Goal: Book appointment/travel/reservation

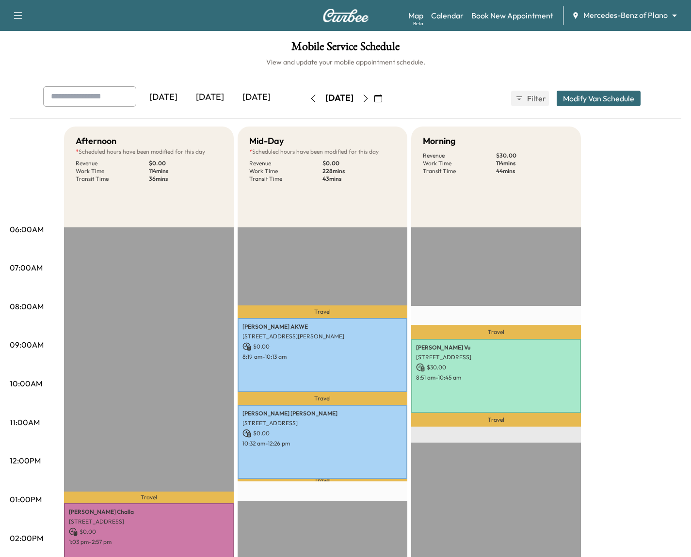
click at [648, 16] on body "Support Log Out Map Beta Calendar Book New Appointment Mercedes-Benz of Plano *…" at bounding box center [345, 278] width 691 height 557
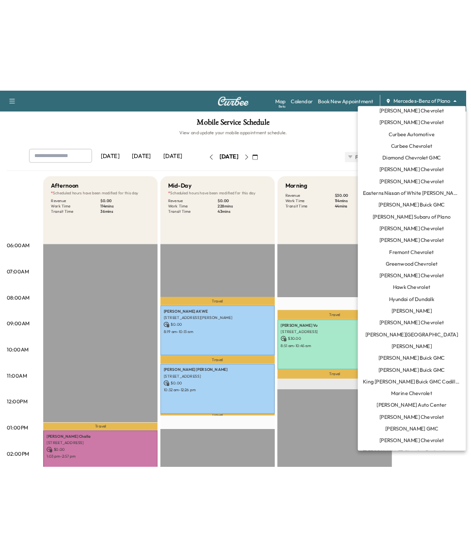
scroll to position [164, 0]
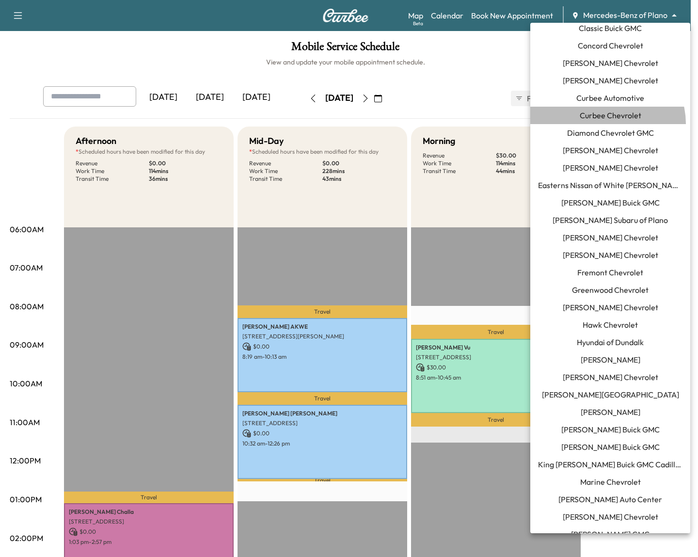
click at [607, 123] on li "Curbee Chevrolet" at bounding box center [610, 115] width 160 height 17
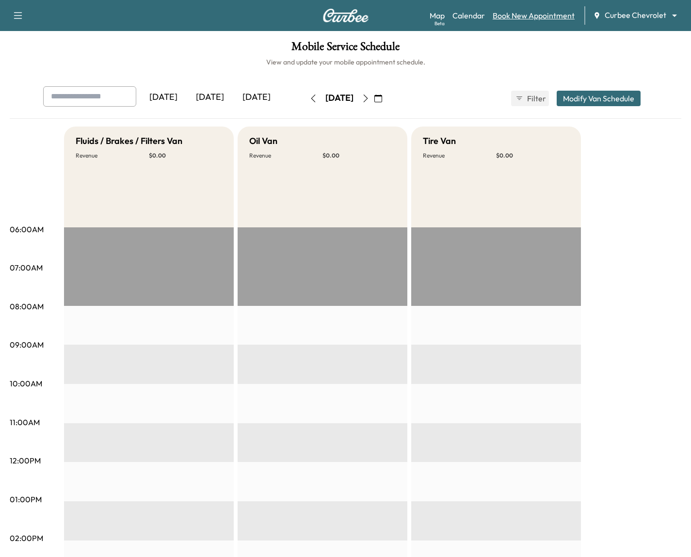
click at [547, 12] on link "Book New Appointment" at bounding box center [533, 16] width 82 height 12
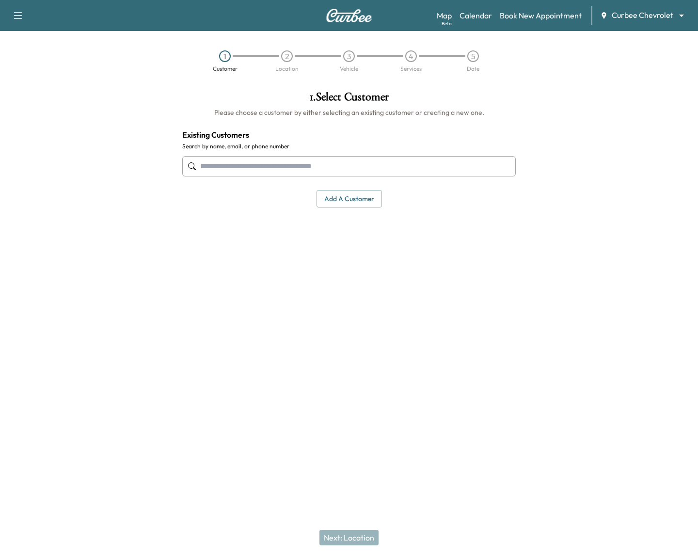
click at [241, 158] on input "text" at bounding box center [348, 166] width 333 height 20
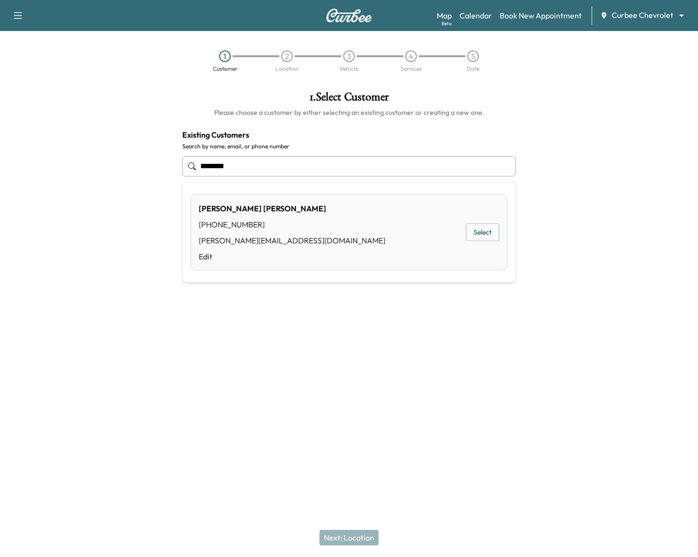
click at [477, 234] on button "Select" at bounding box center [482, 232] width 33 height 18
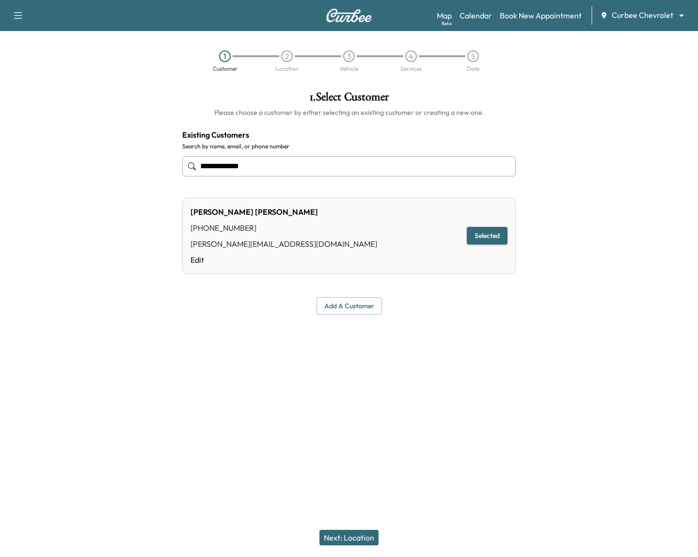
type input "**********"
click at [342, 537] on button "Next: Location" at bounding box center [348, 538] width 59 height 16
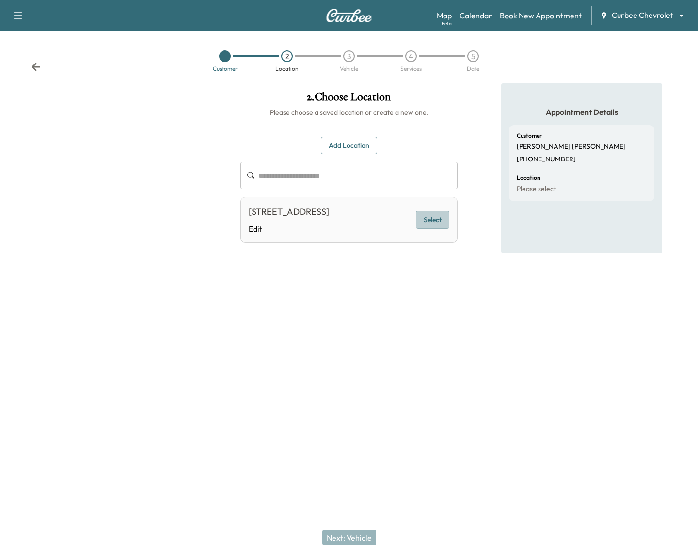
click at [423, 229] on button "Select" at bounding box center [432, 220] width 33 height 18
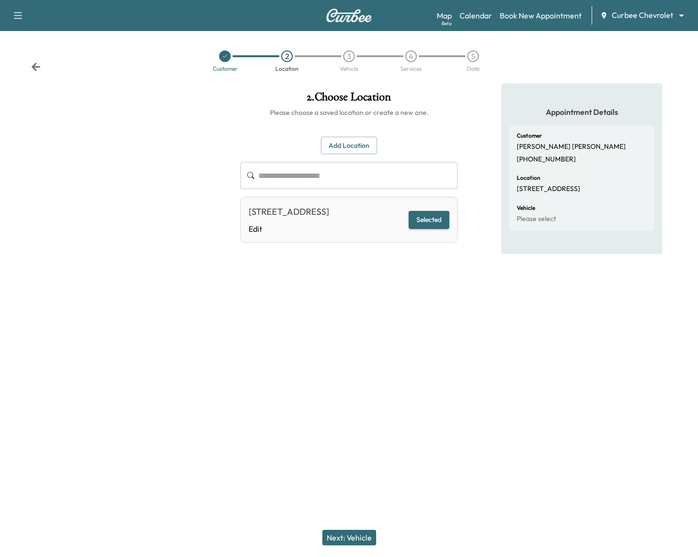
click at [346, 546] on div "Next: Vehicle" at bounding box center [349, 537] width 698 height 39
click at [347, 534] on button "Next: Vehicle" at bounding box center [349, 538] width 54 height 16
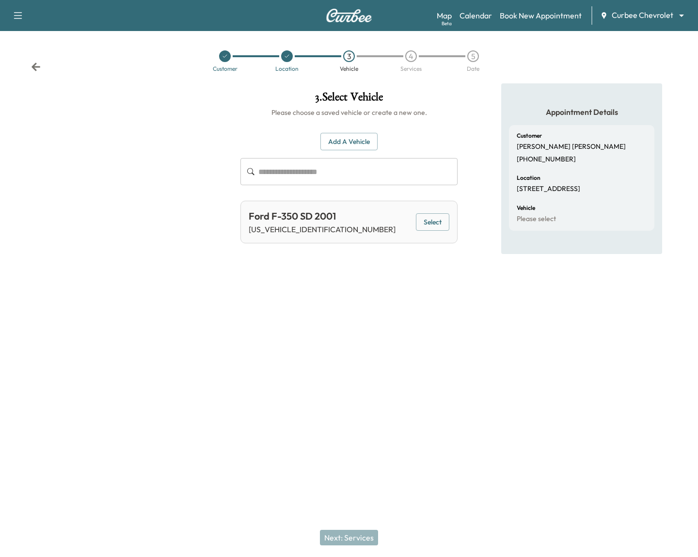
click at [435, 229] on button "Select" at bounding box center [432, 222] width 33 height 18
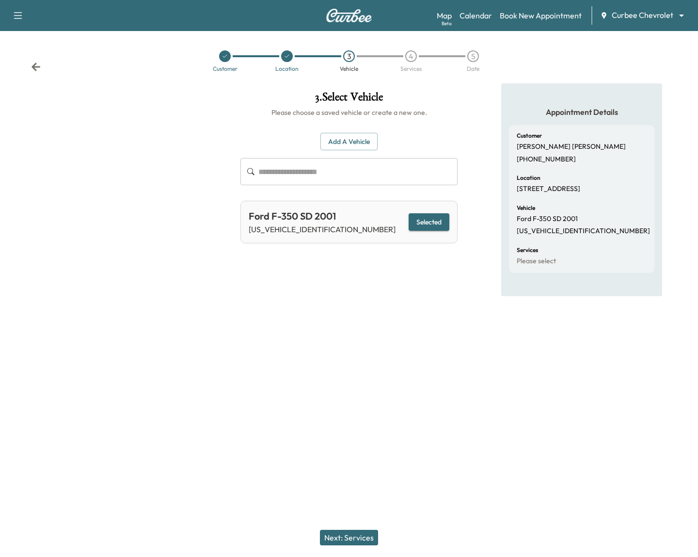
click at [349, 540] on button "Next: Services" at bounding box center [349, 538] width 58 height 16
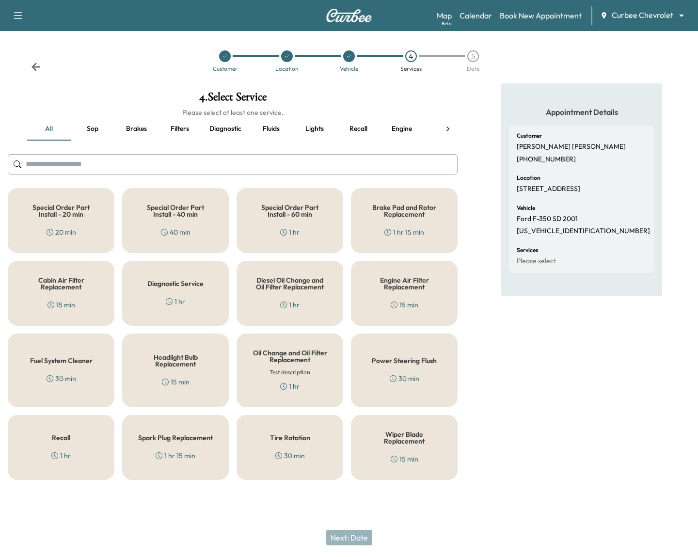
click at [240, 262] on div "Diesel Oil Change and Oil Filter Replacement 1 hr" at bounding box center [290, 293] width 107 height 65
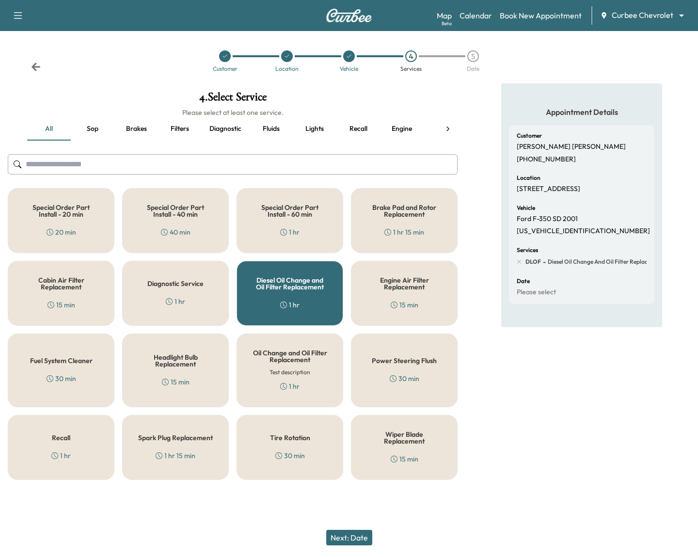
click at [217, 278] on div "Diagnostic Service 1 hr" at bounding box center [175, 293] width 107 height 65
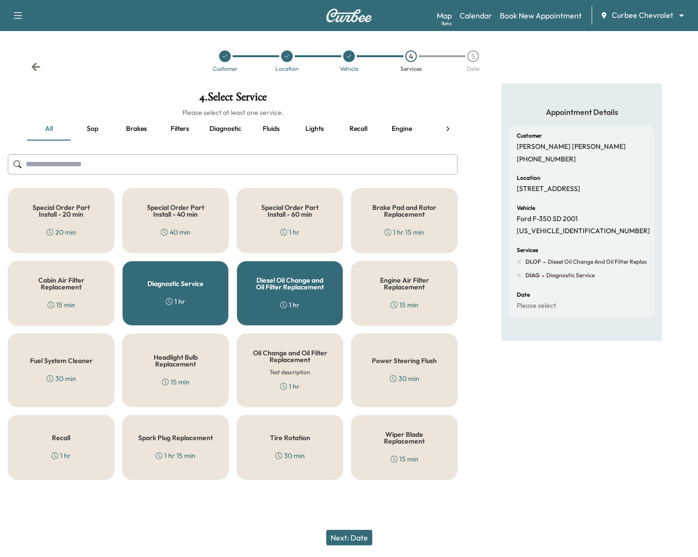
click at [341, 528] on div "Next: Date" at bounding box center [349, 537] width 698 height 39
click at [342, 531] on button "Next: Date" at bounding box center [349, 538] width 46 height 16
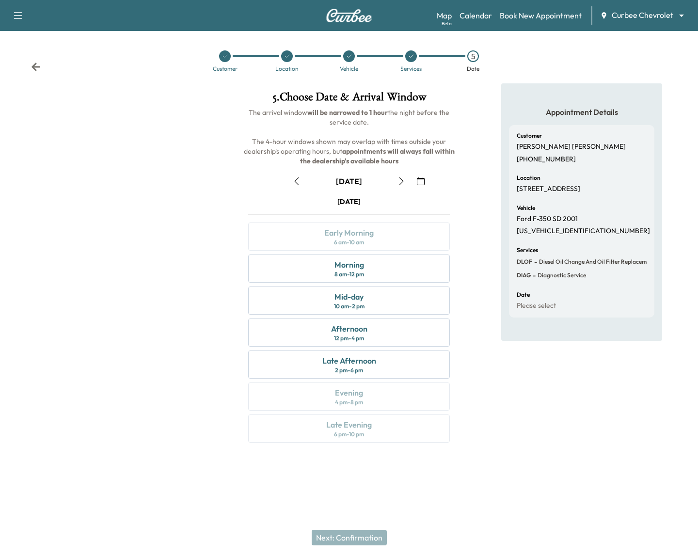
click at [295, 182] on icon "button" at bounding box center [297, 181] width 8 height 8
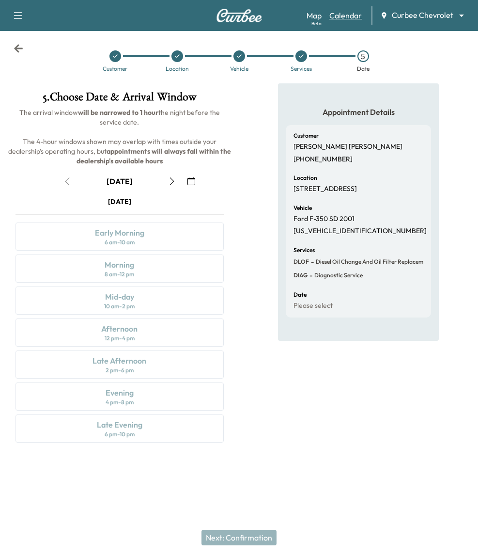
click at [344, 20] on link "Calendar" at bounding box center [346, 16] width 32 height 12
